Goal: Transaction & Acquisition: Purchase product/service

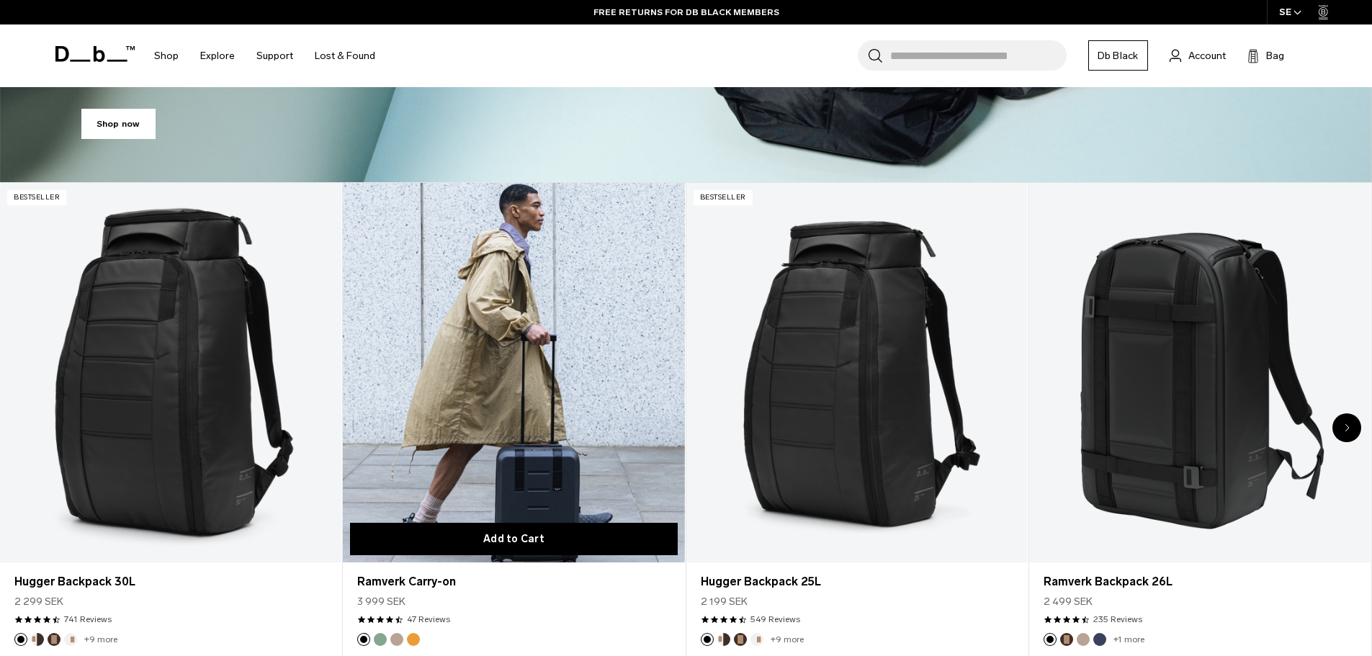
scroll to position [720, 0]
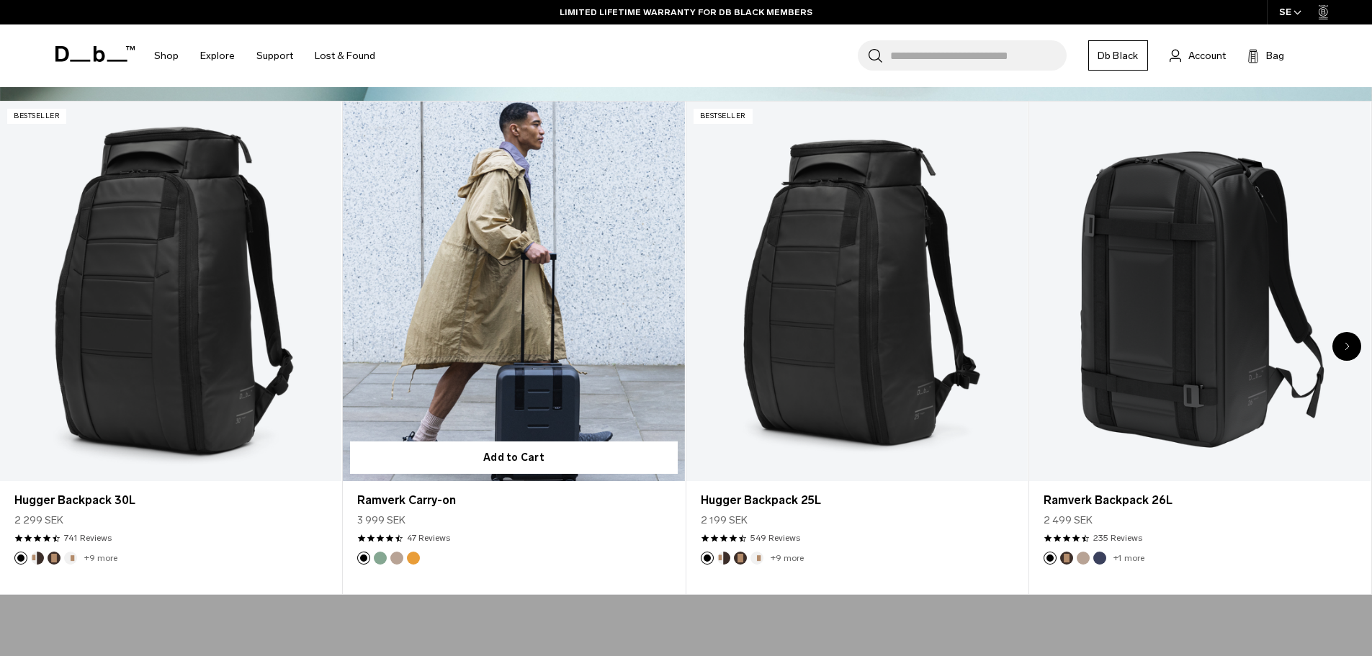
click at [467, 351] on link "Ramverk Carry-on" at bounding box center [513, 291] width 341 height 379
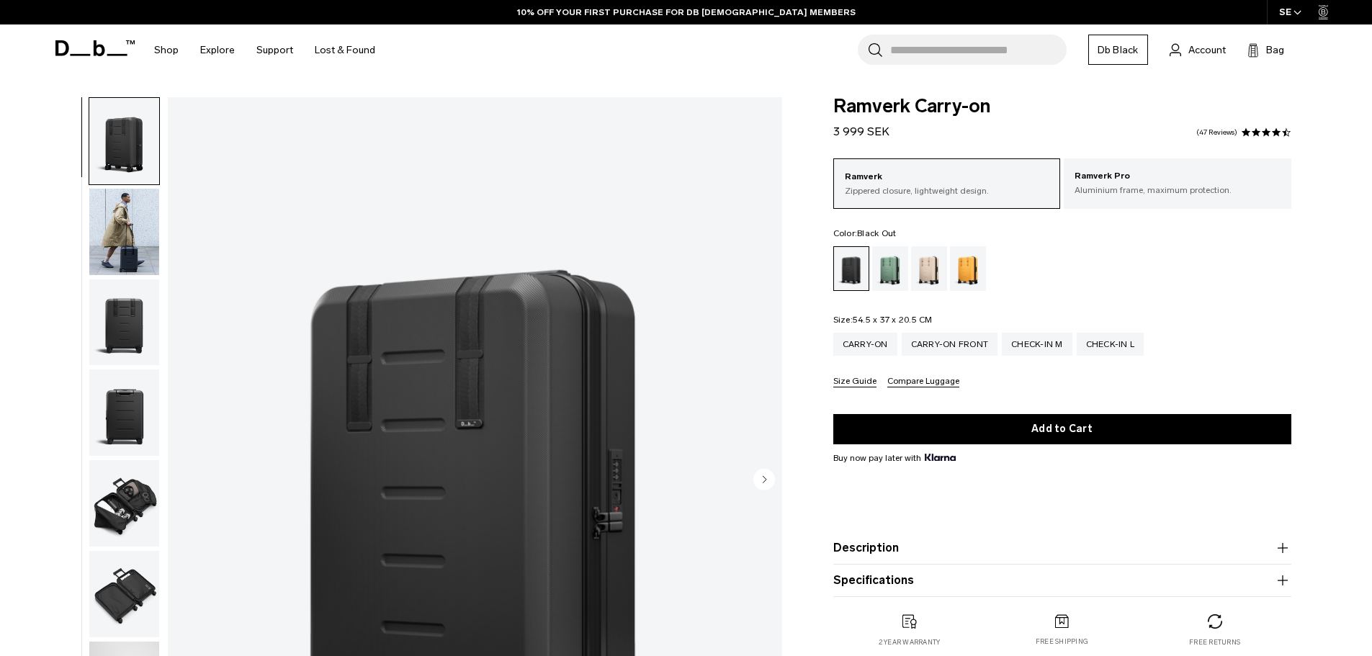
click at [132, 255] on img "button" at bounding box center [124, 232] width 70 height 86
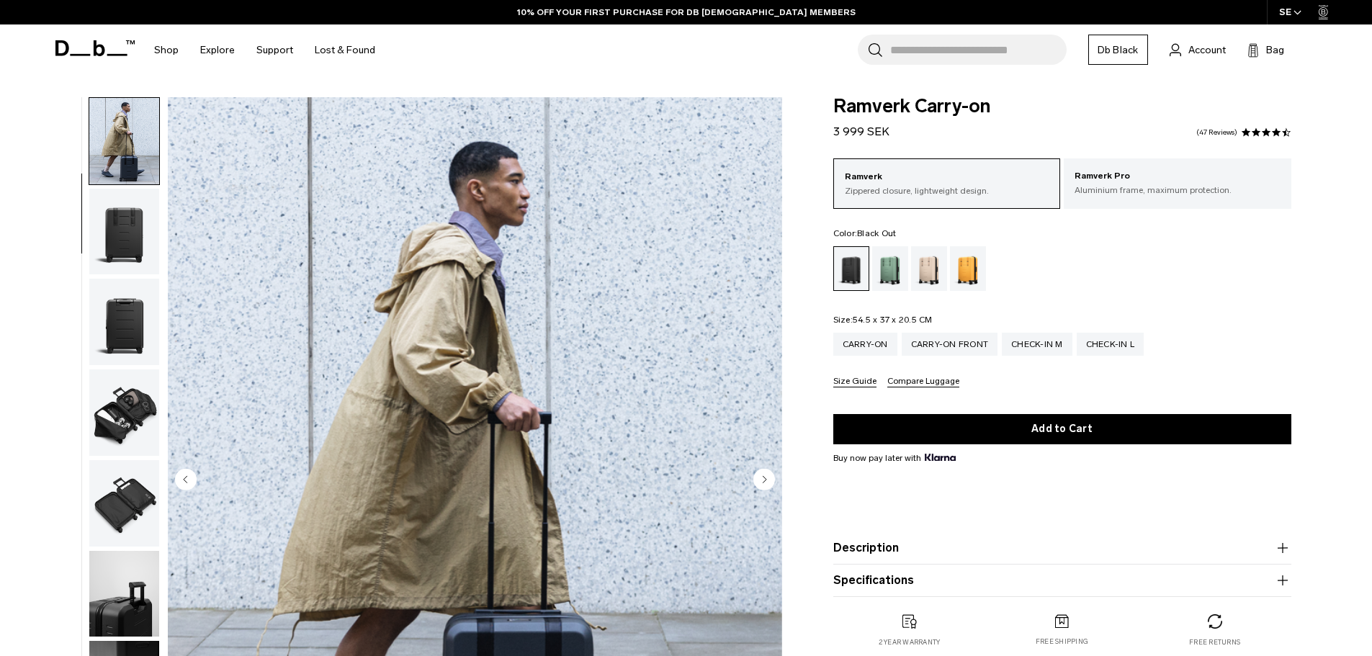
click at [135, 335] on img "button" at bounding box center [124, 322] width 70 height 86
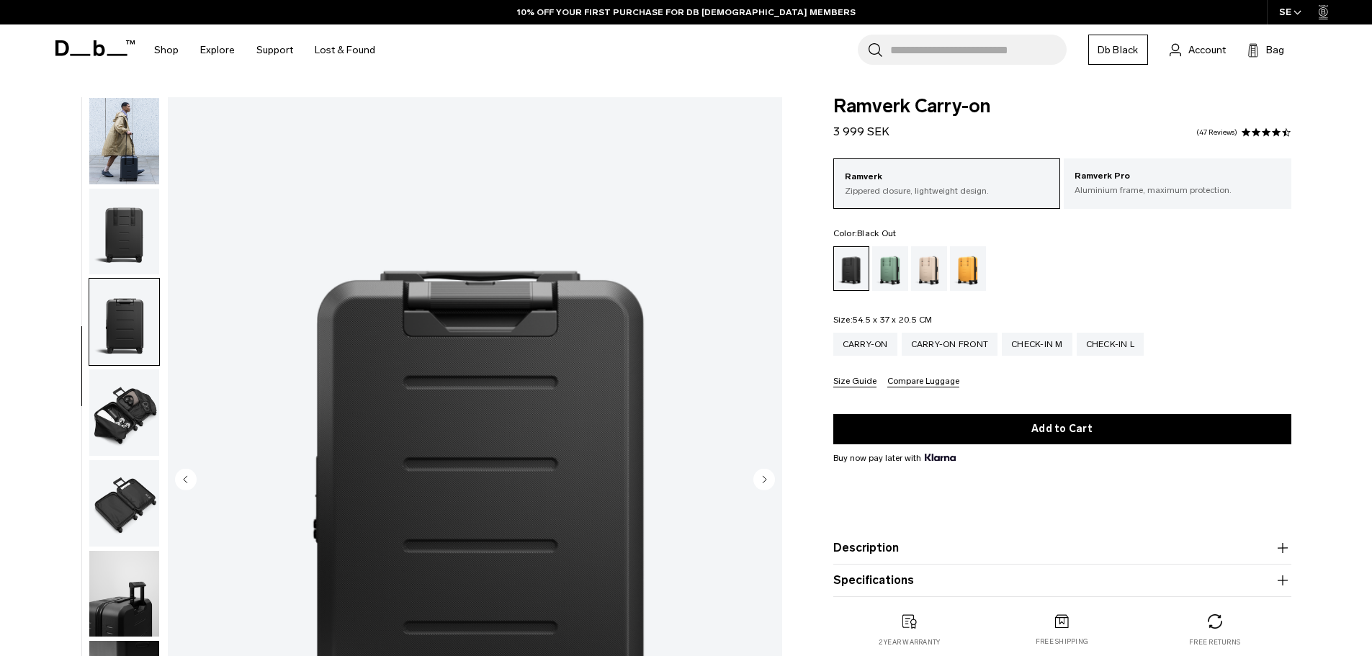
scroll to position [136, 0]
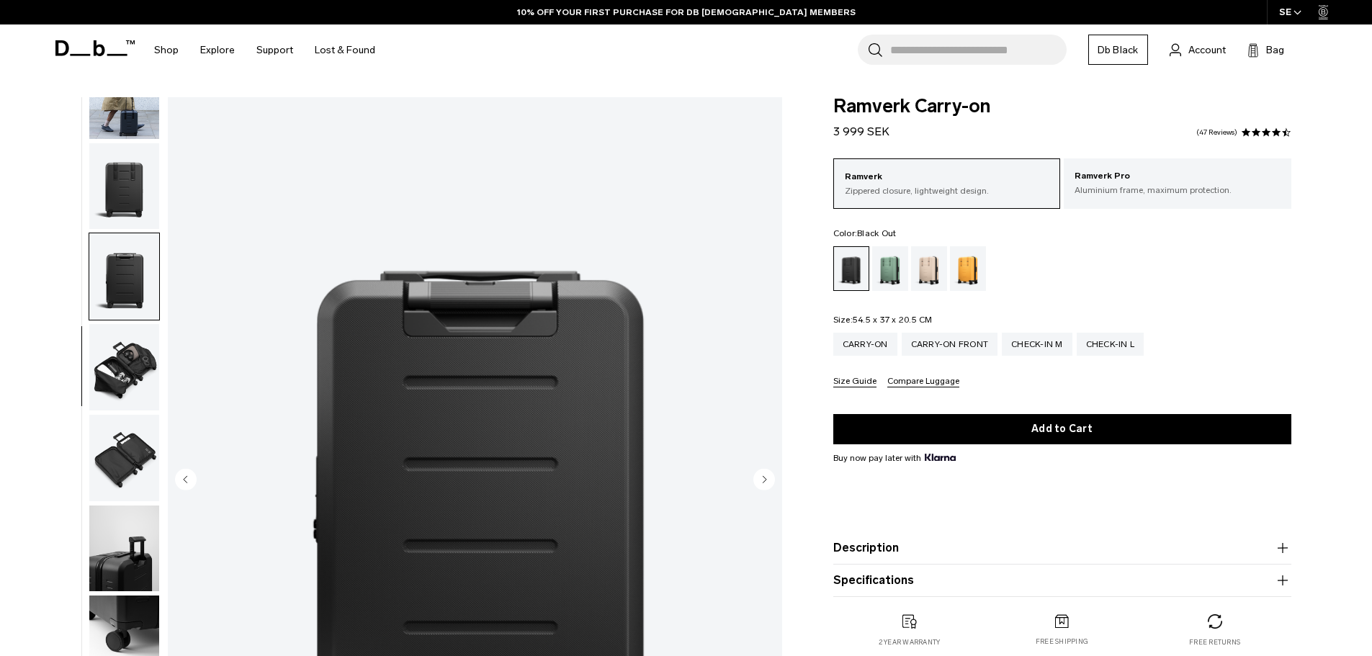
click at [134, 353] on img "button" at bounding box center [124, 367] width 70 height 86
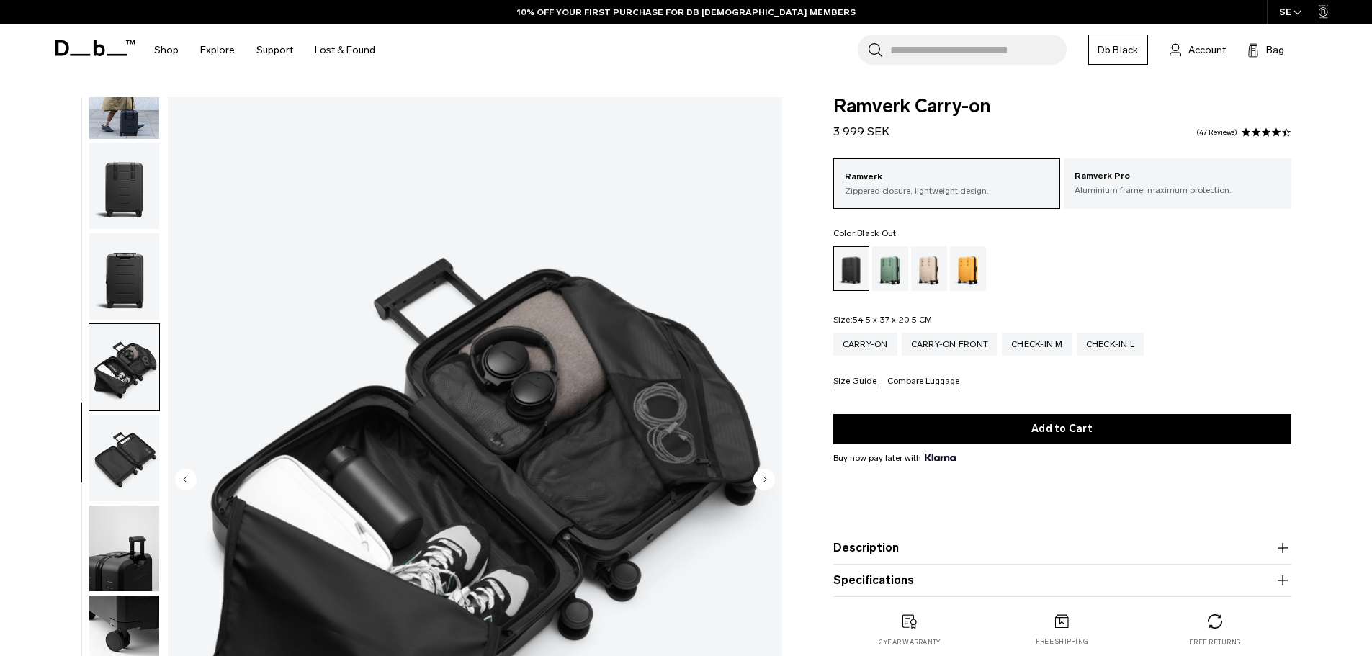
click at [134, 410] on button "button" at bounding box center [124, 367] width 71 height 88
click at [121, 454] on img "button" at bounding box center [124, 458] width 70 height 86
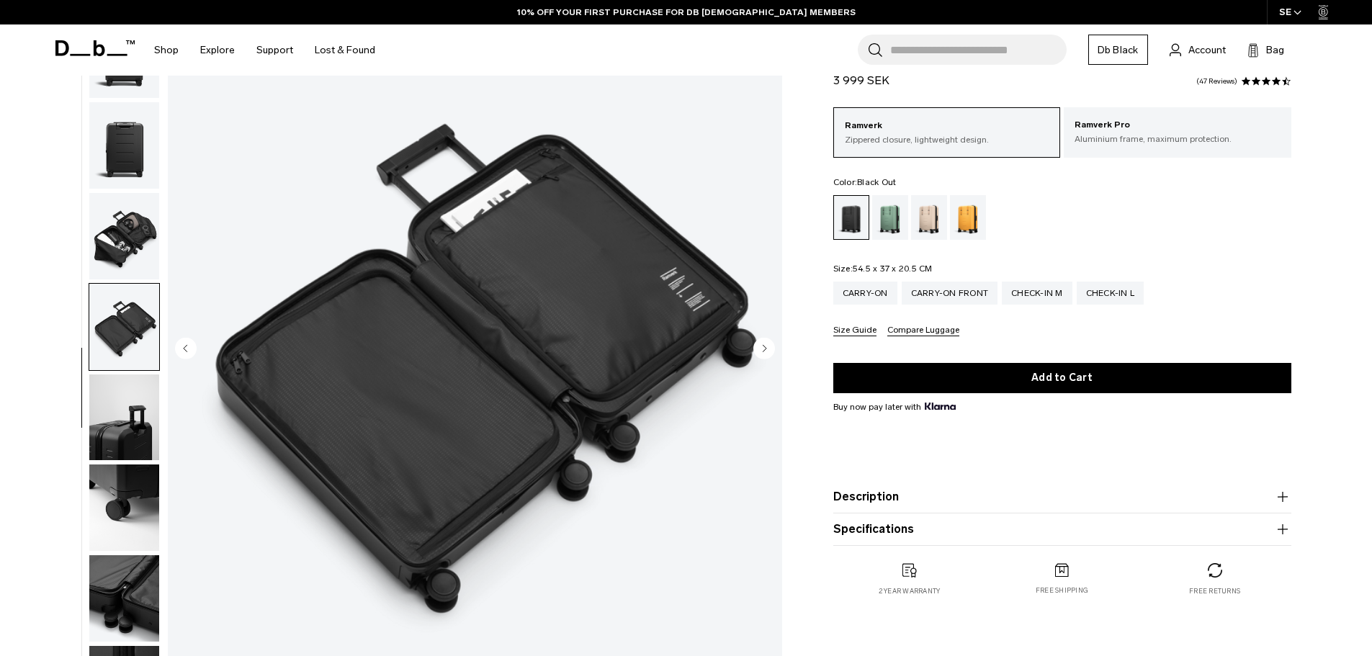
scroll to position [144, 0]
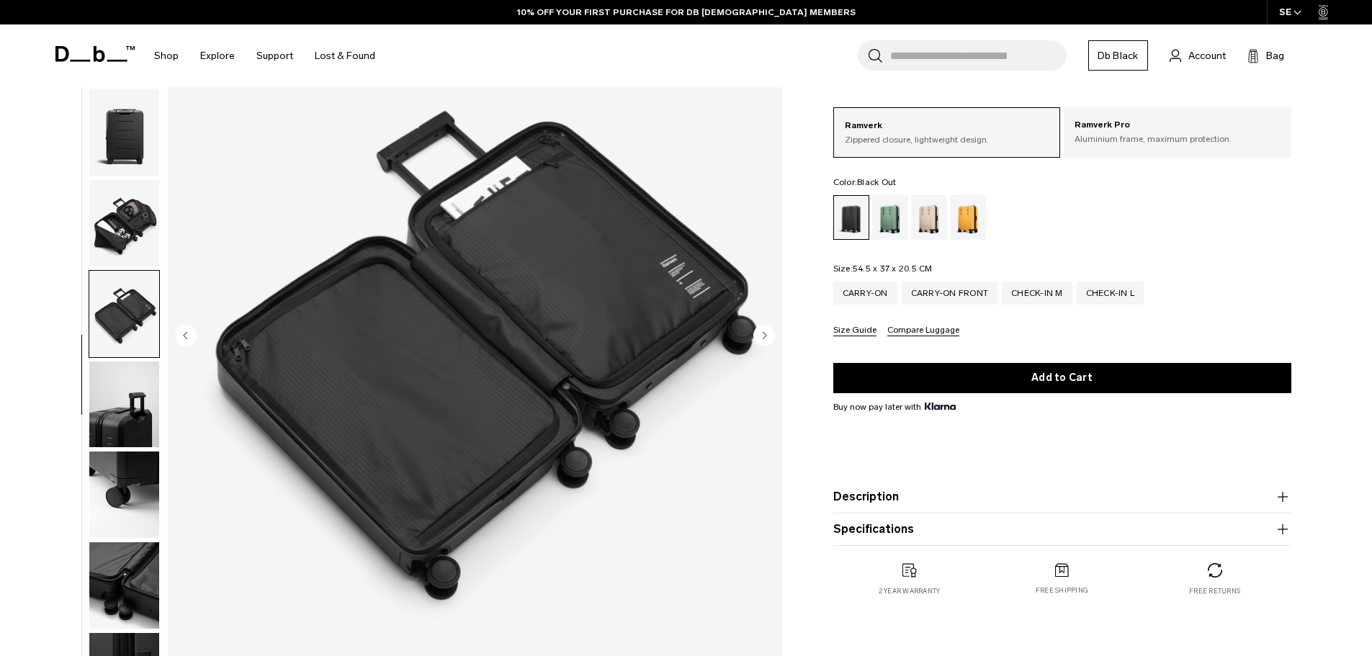
click at [130, 428] on img "button" at bounding box center [124, 404] width 70 height 86
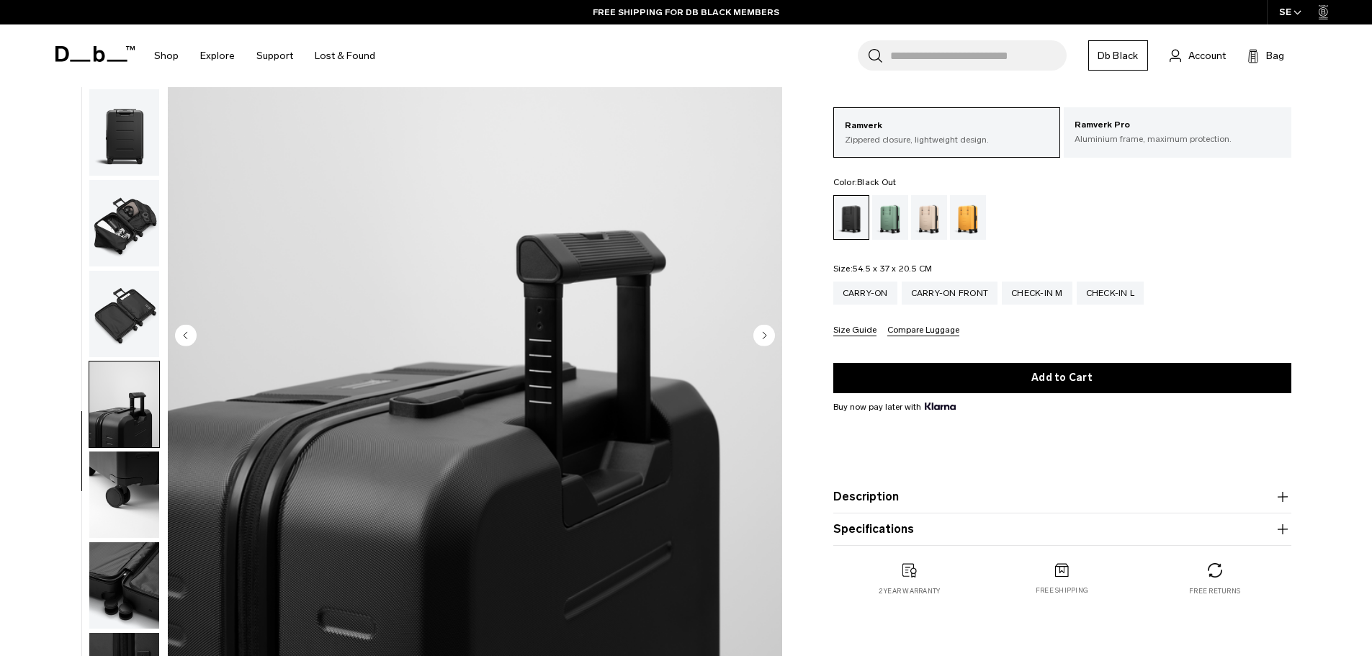
click at [156, 493] on img "button" at bounding box center [124, 494] width 70 height 86
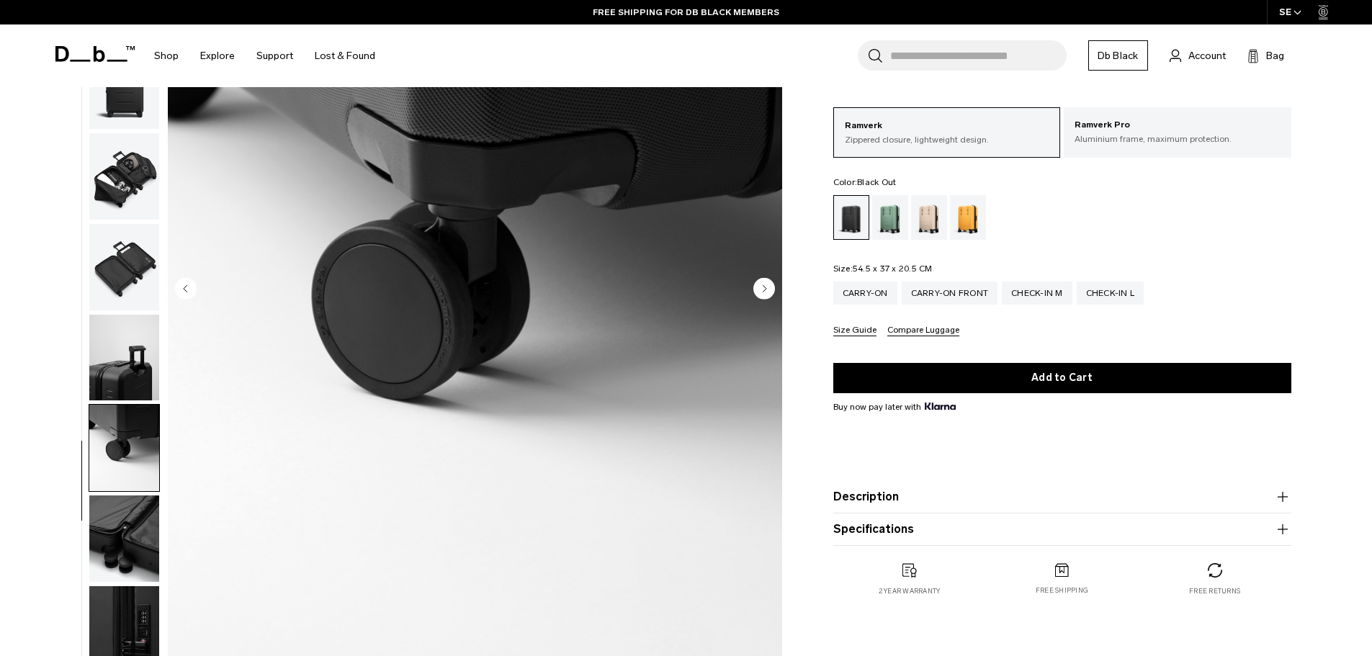
scroll to position [216, 0]
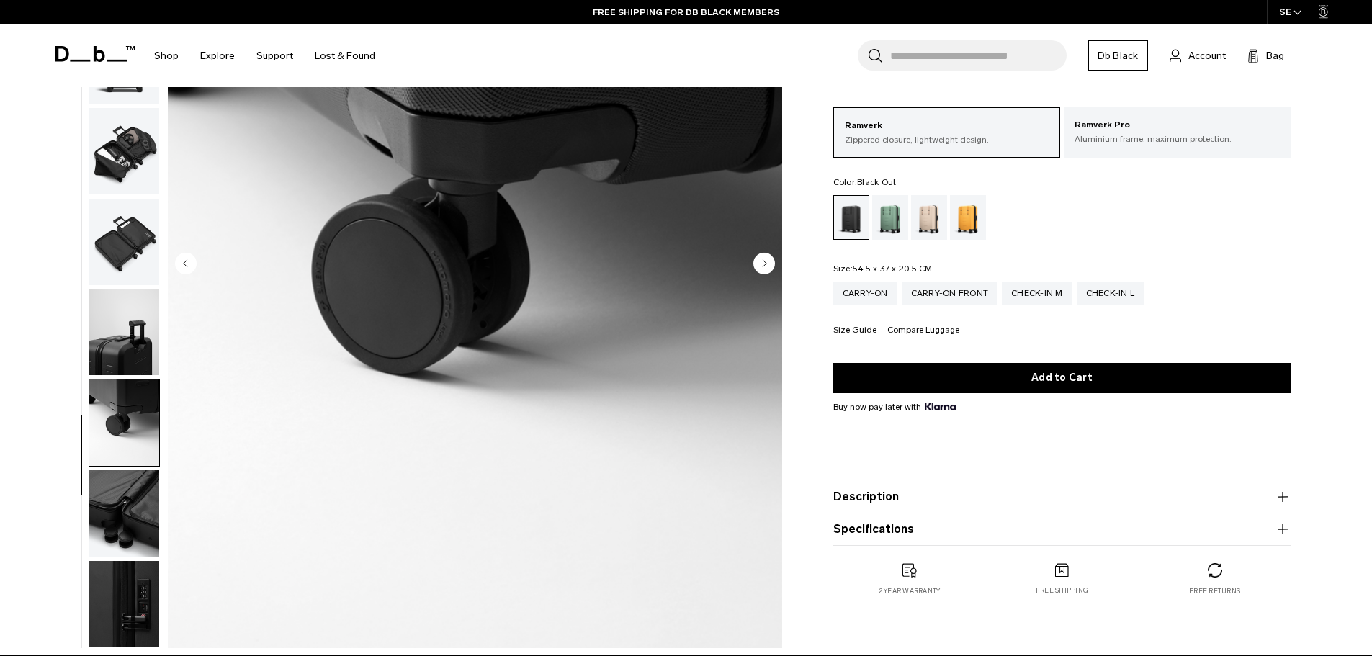
click at [137, 484] on img "button" at bounding box center [124, 513] width 70 height 86
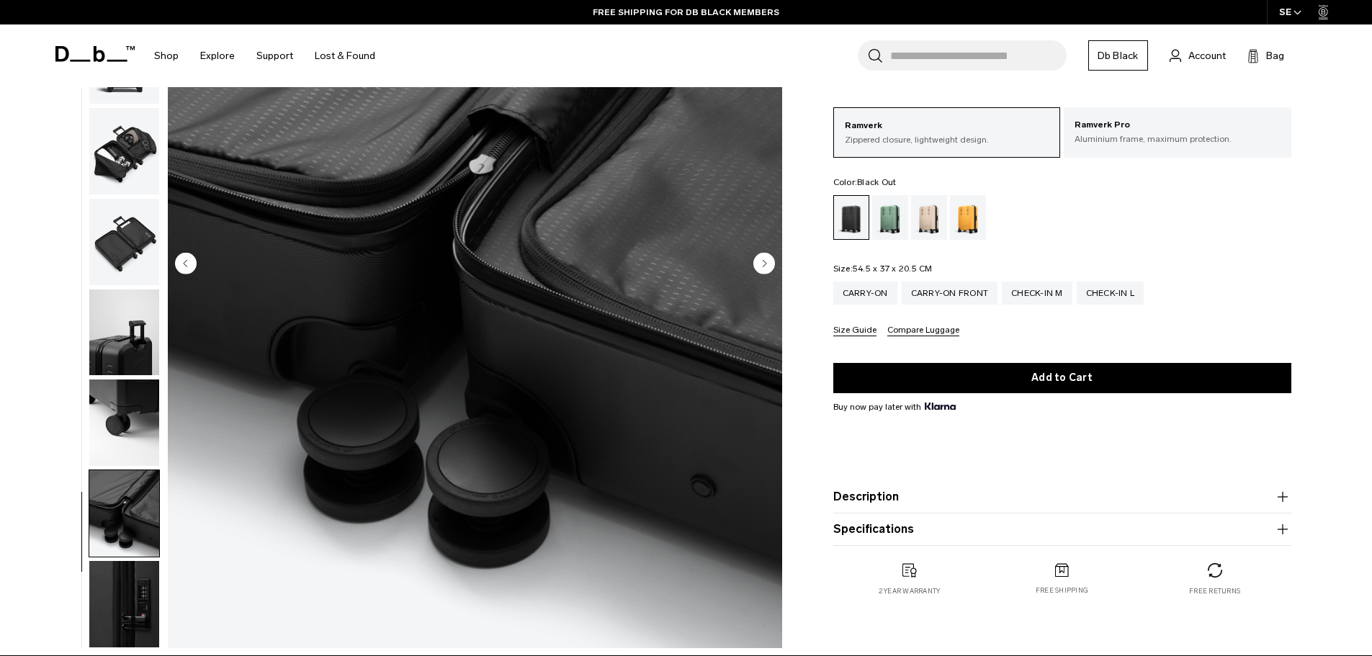
click at [123, 576] on img "button" at bounding box center [124, 604] width 70 height 86
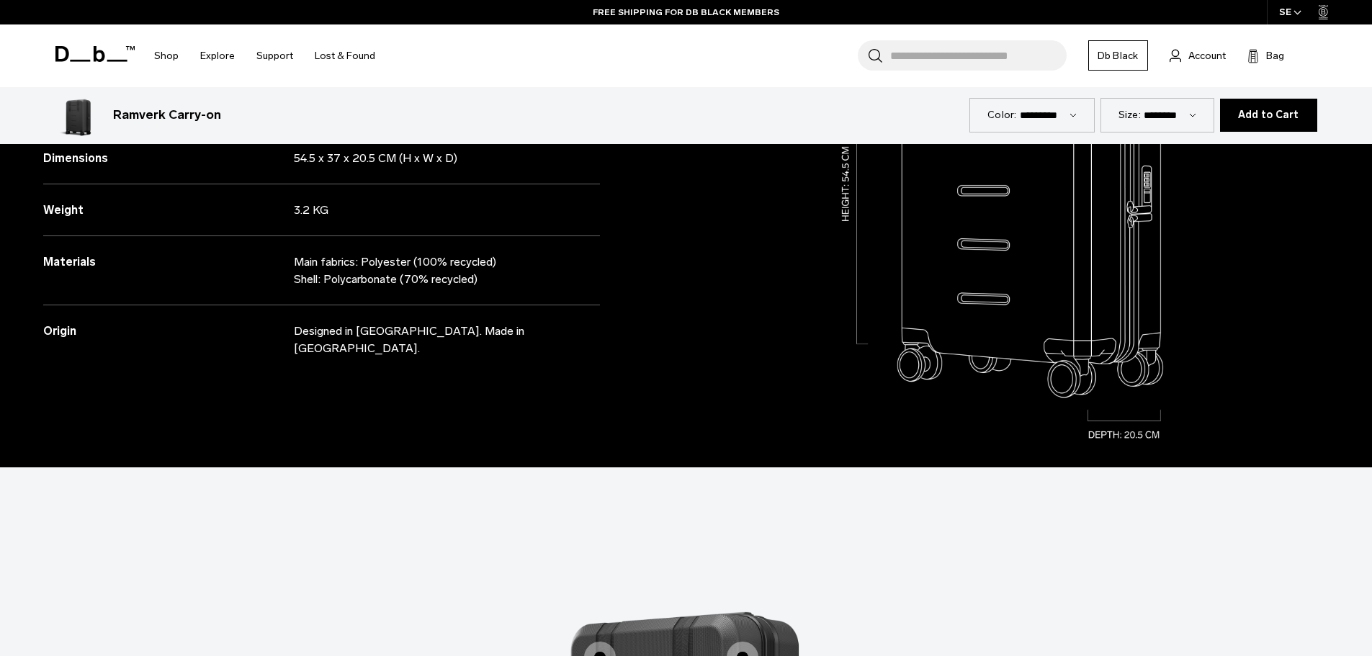
scroll to position [936, 0]
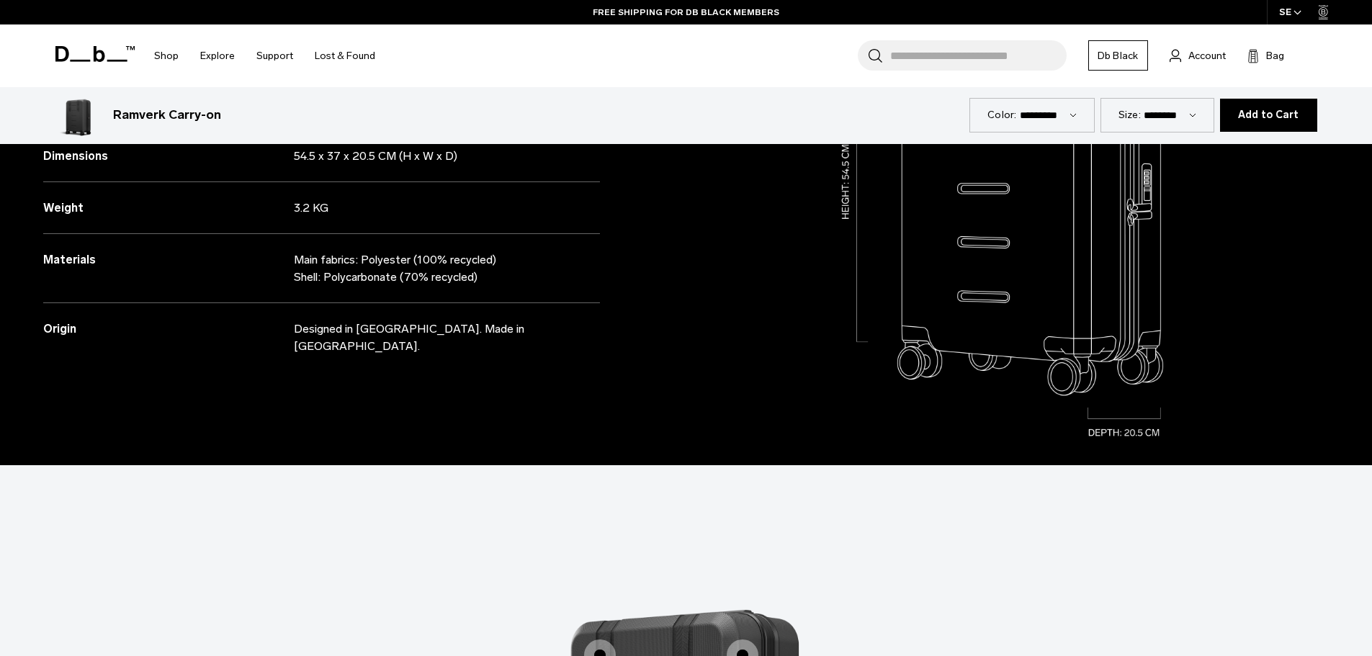
drag, startPoint x: 337, startPoint y: 204, endPoint x: 244, endPoint y: 222, distance: 94.5
click at [244, 222] on div "Weight 3.2 KG" at bounding box center [321, 208] width 557 height 52
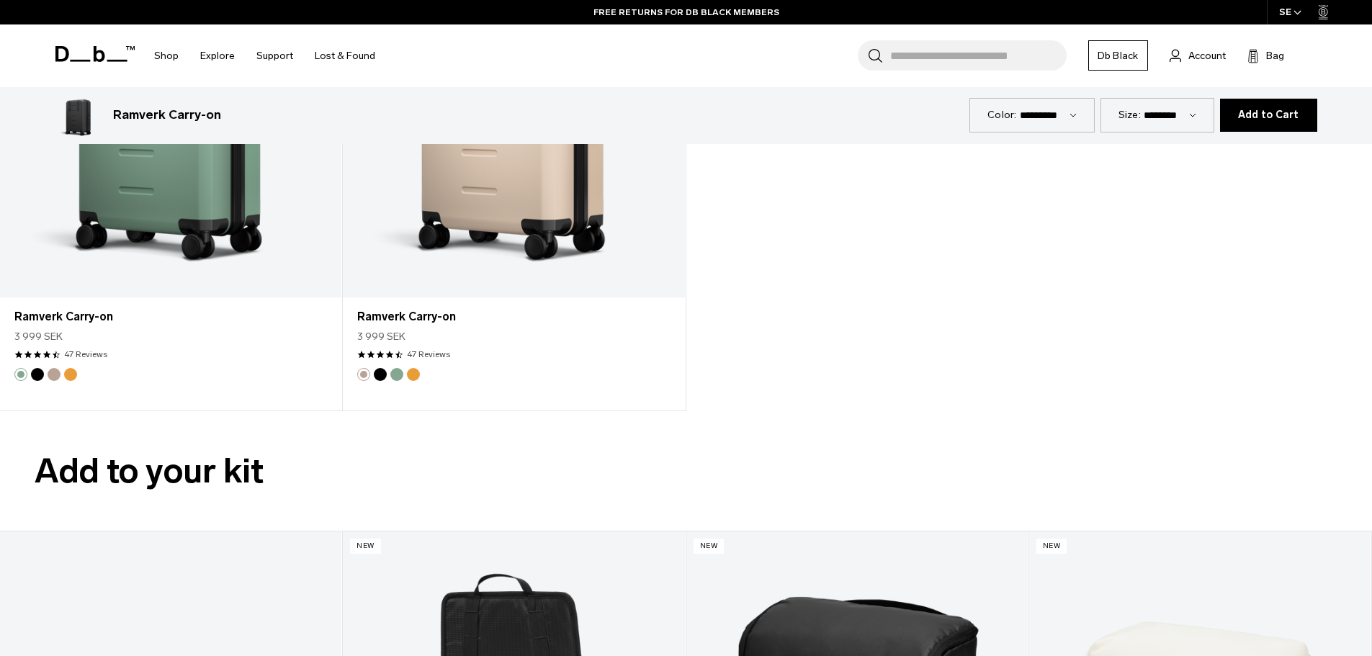
scroll to position [2304, 0]
